Goal: Transaction & Acquisition: Register for event/course

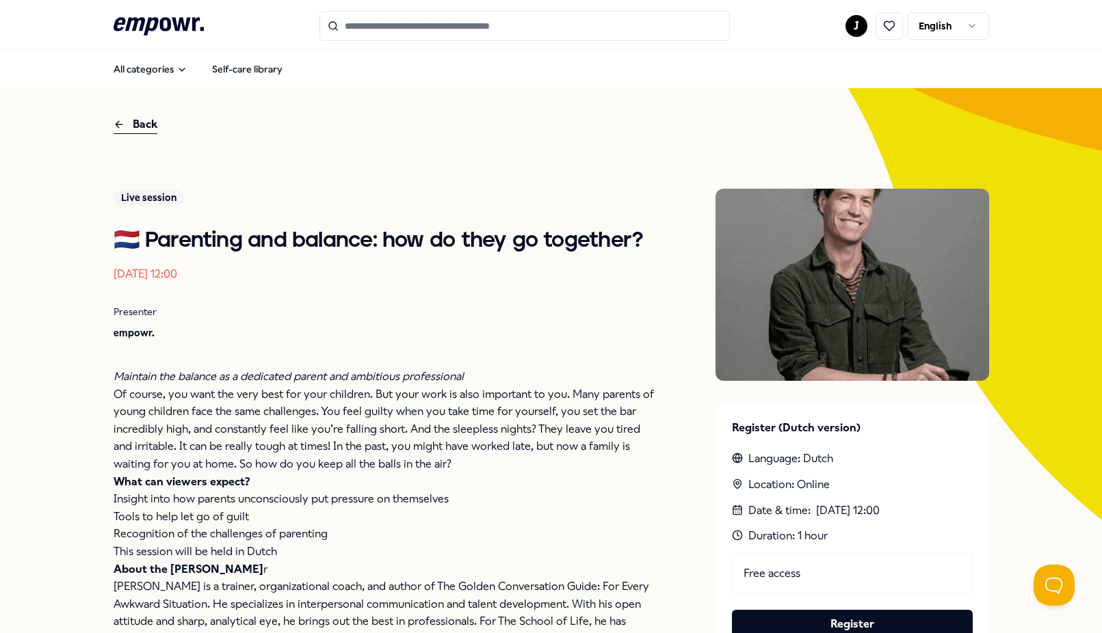
scroll to position [88, 0]
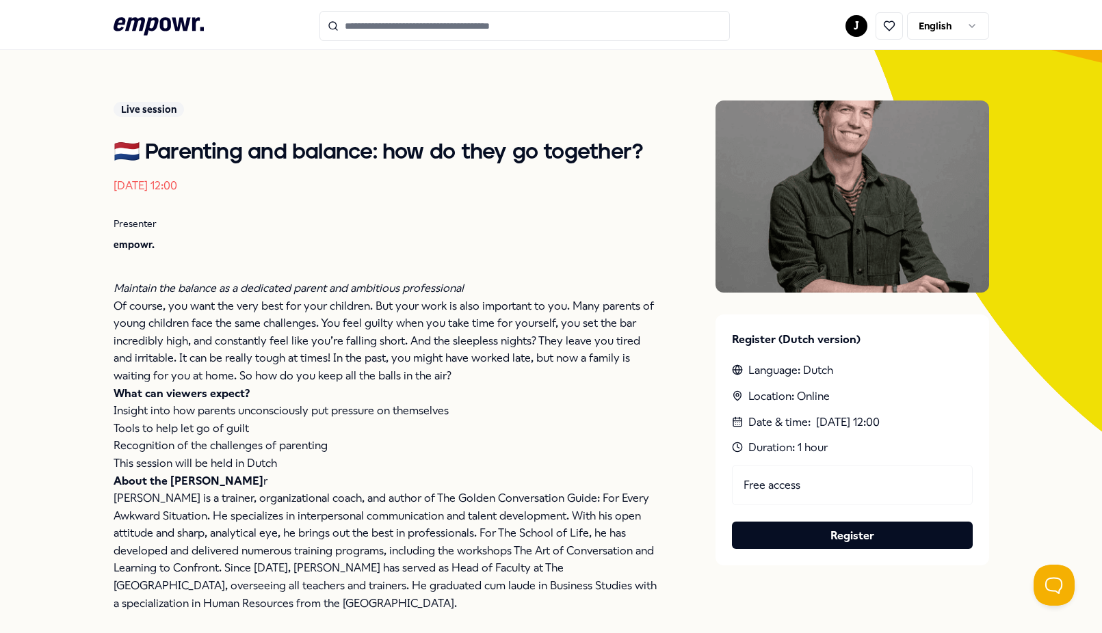
click at [786, 484] on div "Free access" at bounding box center [852, 485] width 241 height 41
click at [853, 540] on button "Register" at bounding box center [852, 535] width 241 height 27
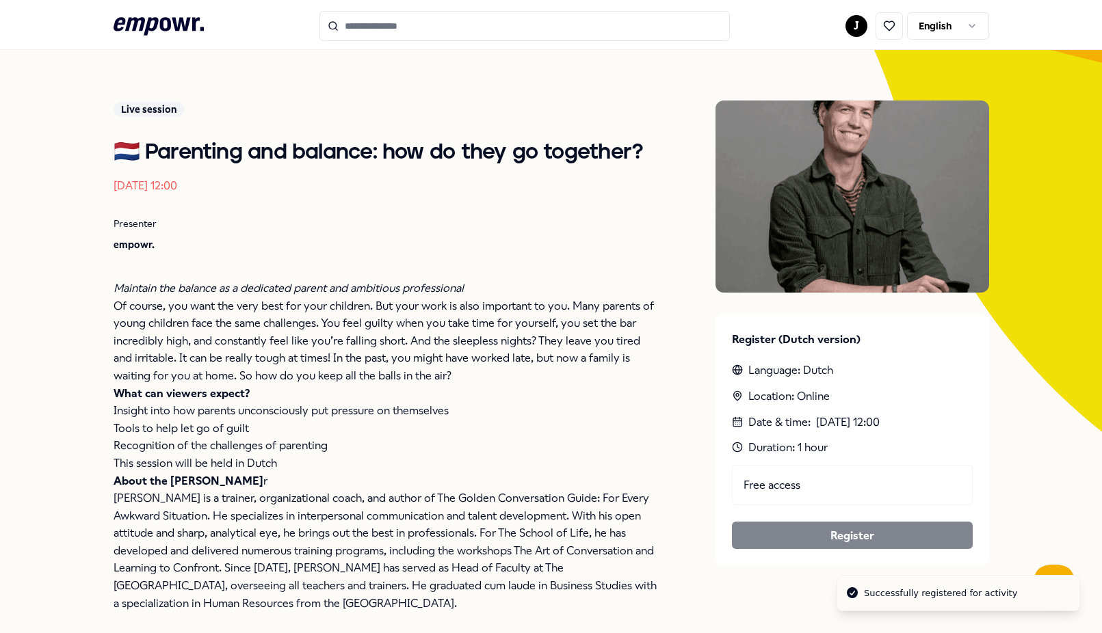
click at [350, 268] on div "Live session 🇳🇱 Parenting and balance: how do they go together? [DATE] 12:00 Pr…" at bounding box center [387, 376] width 547 height 551
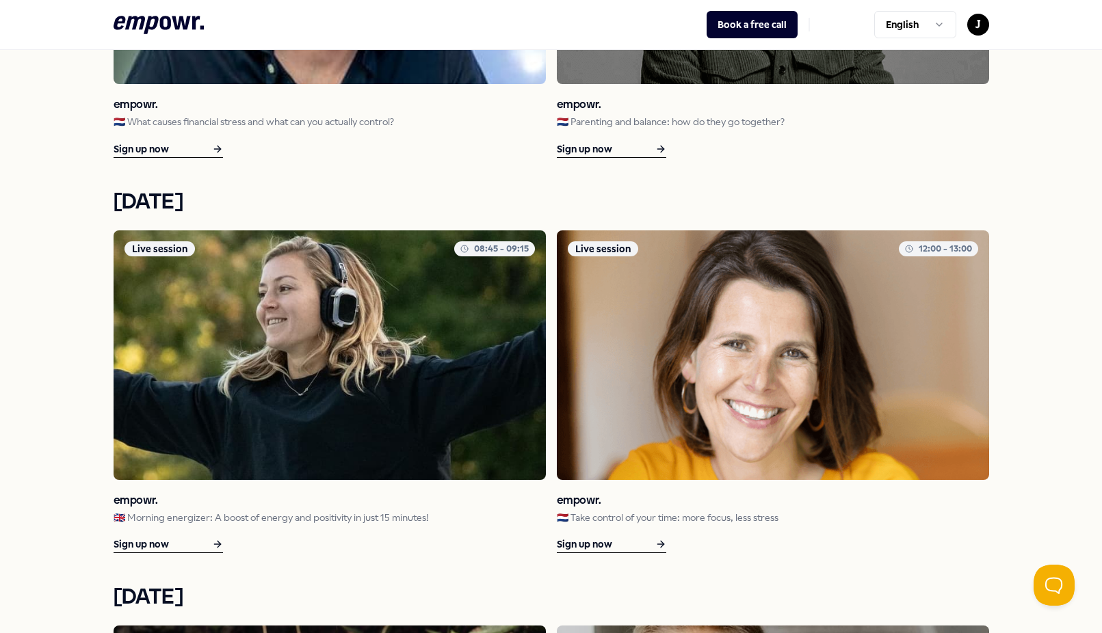
scroll to position [1114, 0]
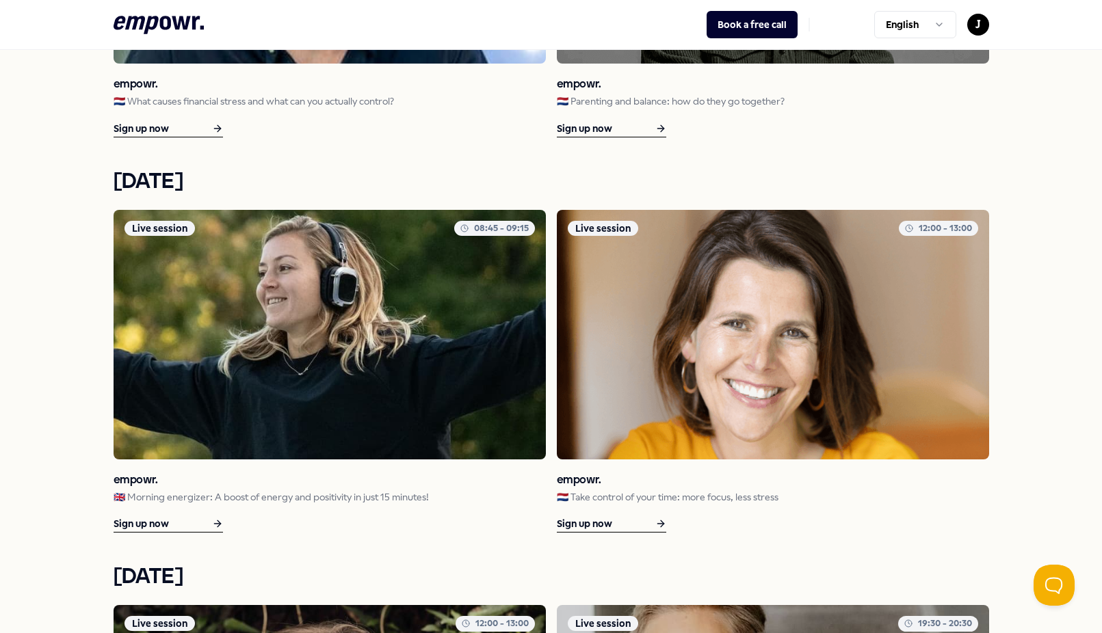
click at [181, 524] on div "Sign up now" at bounding box center [168, 524] width 109 height 17
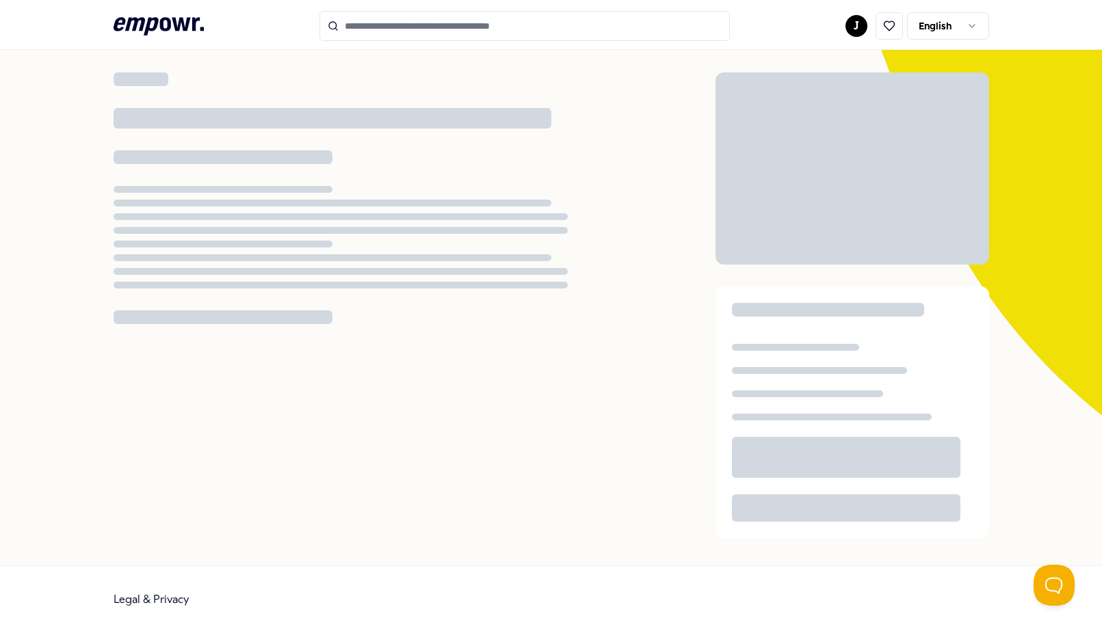
scroll to position [88, 0]
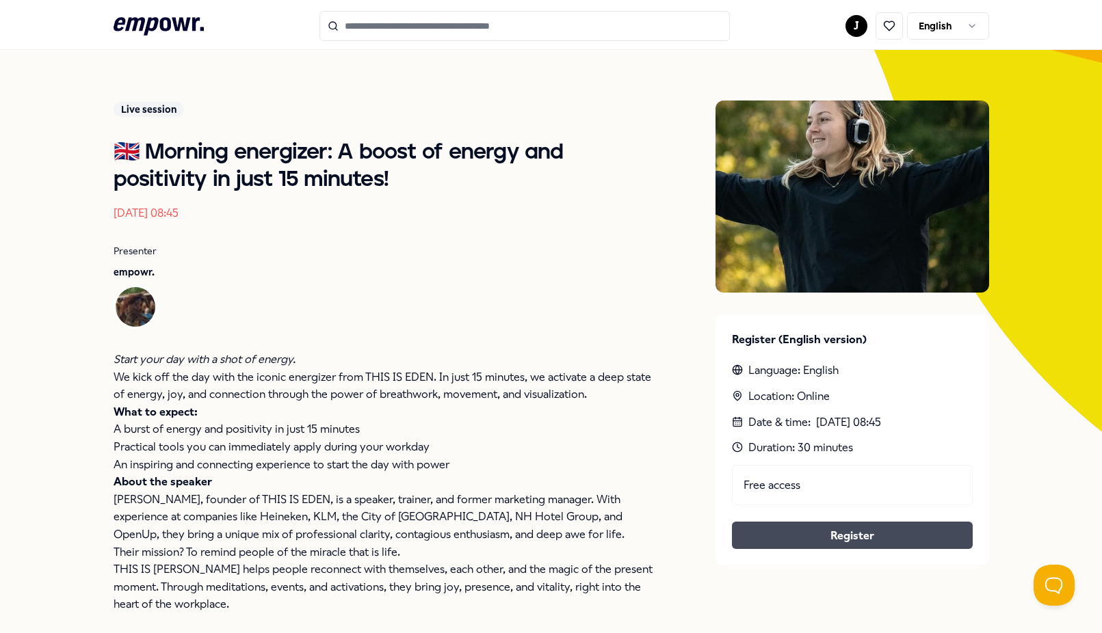
click at [841, 536] on button "Register" at bounding box center [852, 535] width 241 height 27
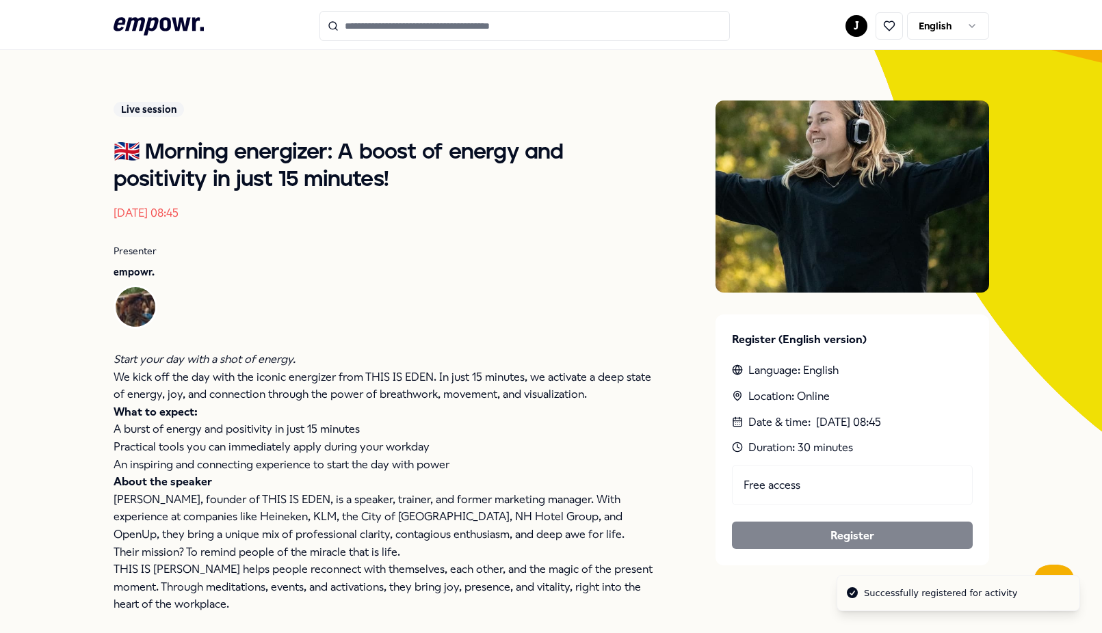
click at [462, 306] on div at bounding box center [393, 307] width 533 height 44
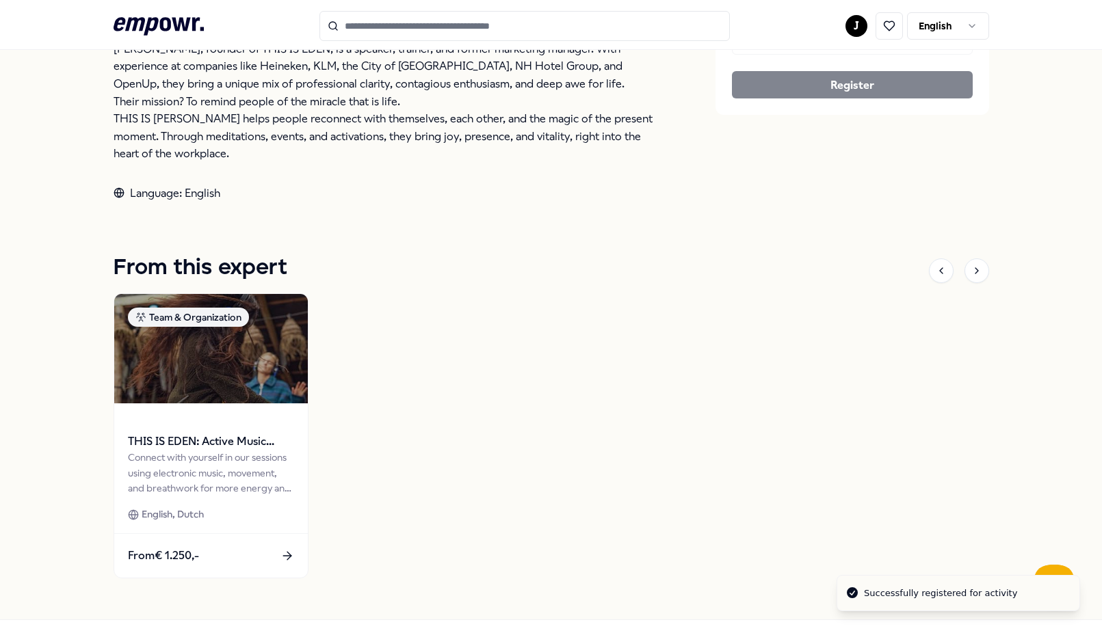
scroll to position [592, 0]
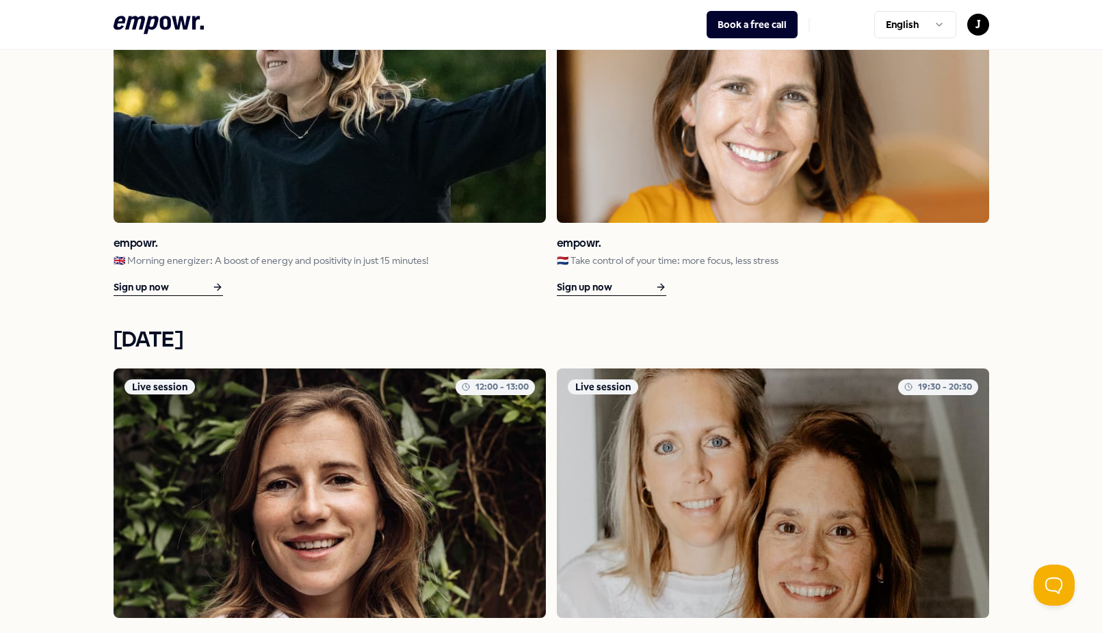
scroll to position [1345, 0]
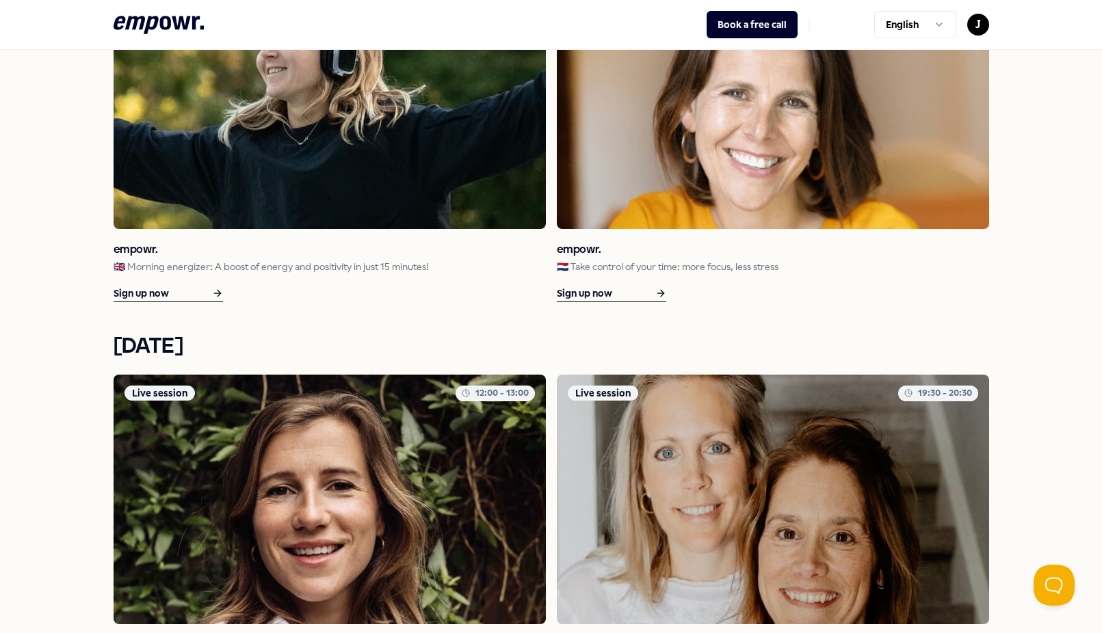
click at [598, 296] on div "Sign up now" at bounding box center [611, 293] width 109 height 17
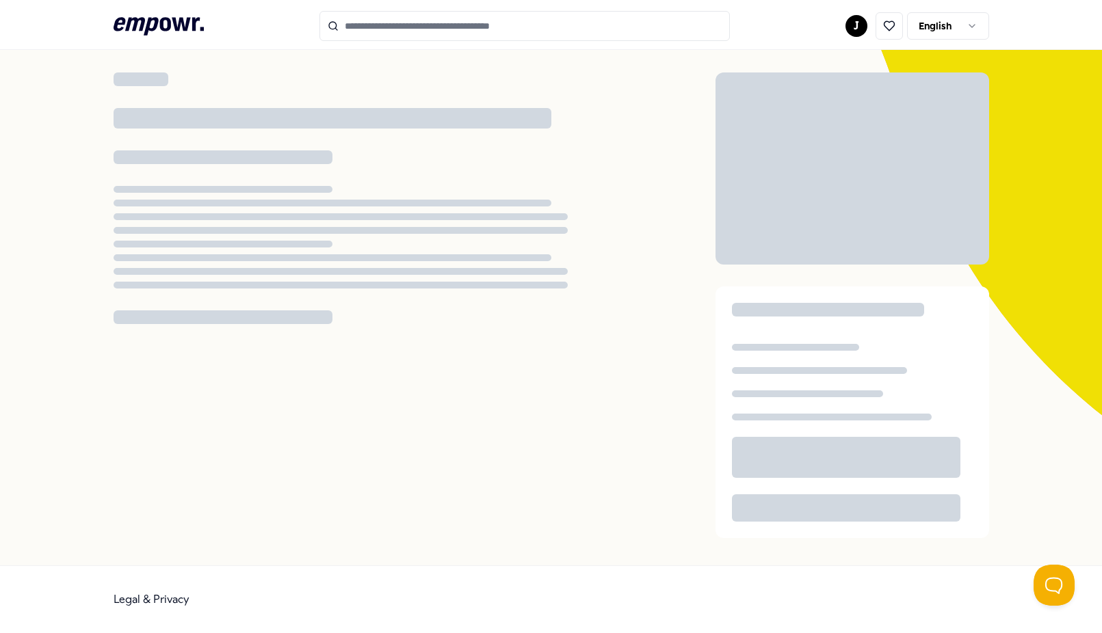
scroll to position [88, 0]
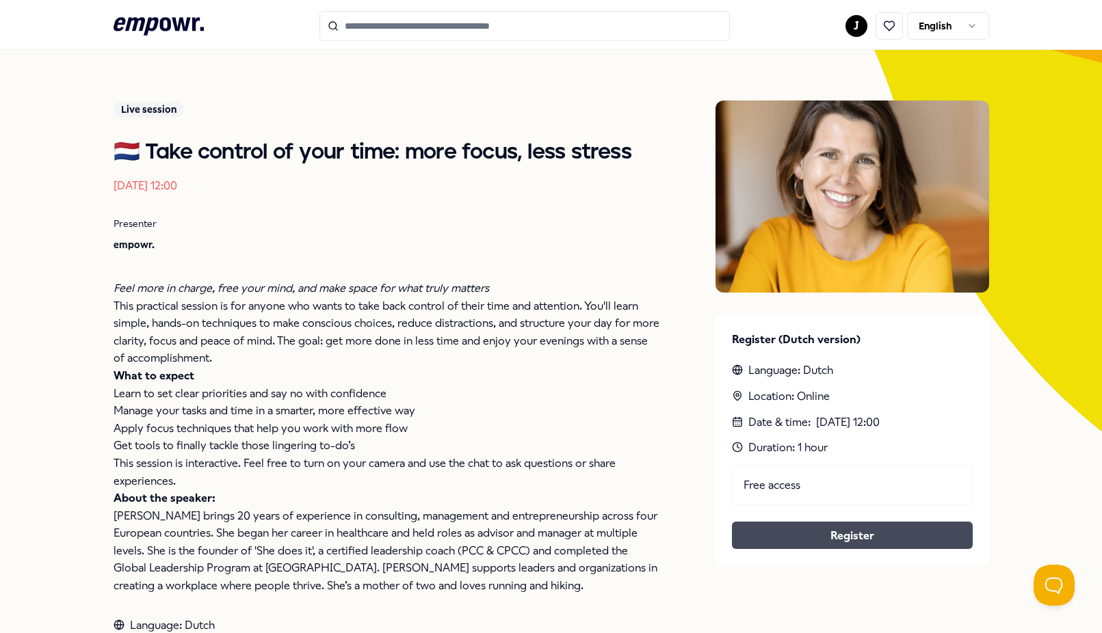
click at [786, 538] on button "Register" at bounding box center [852, 535] width 241 height 27
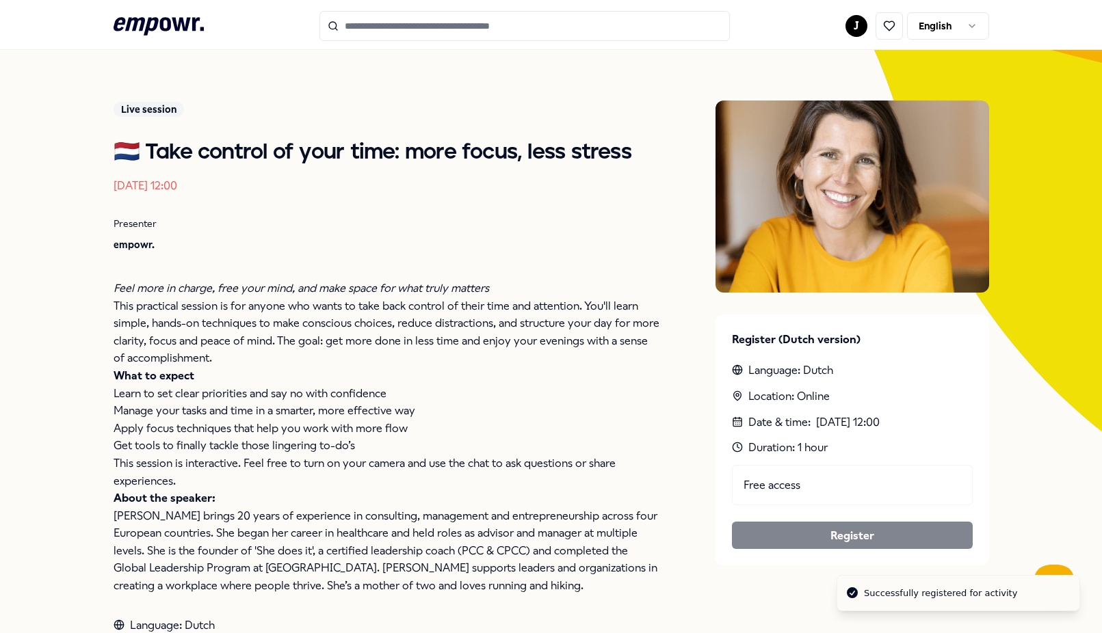
click at [465, 302] on p "This practical session is for anyone who wants to take back control of their ti…" at bounding box center [387, 332] width 547 height 70
